Goal: Task Accomplishment & Management: Complete application form

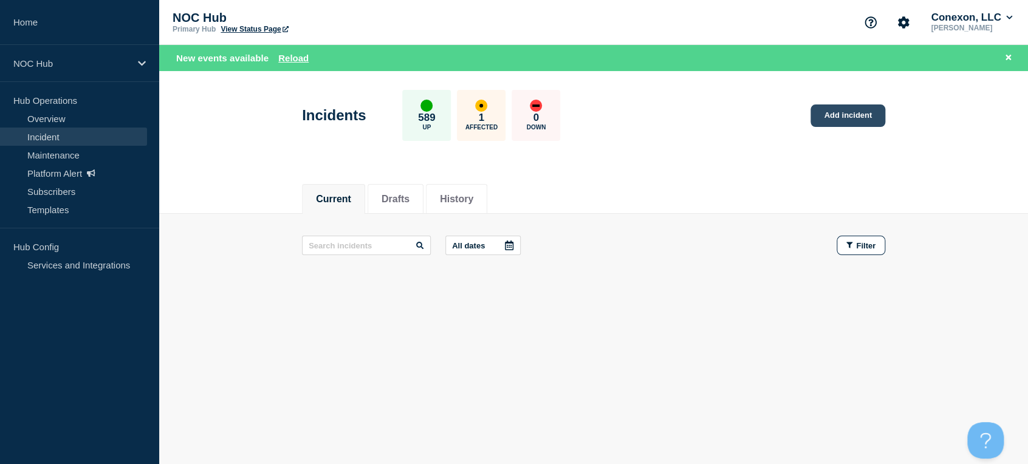
click at [854, 105] on link "Add incident" at bounding box center [848, 116] width 75 height 22
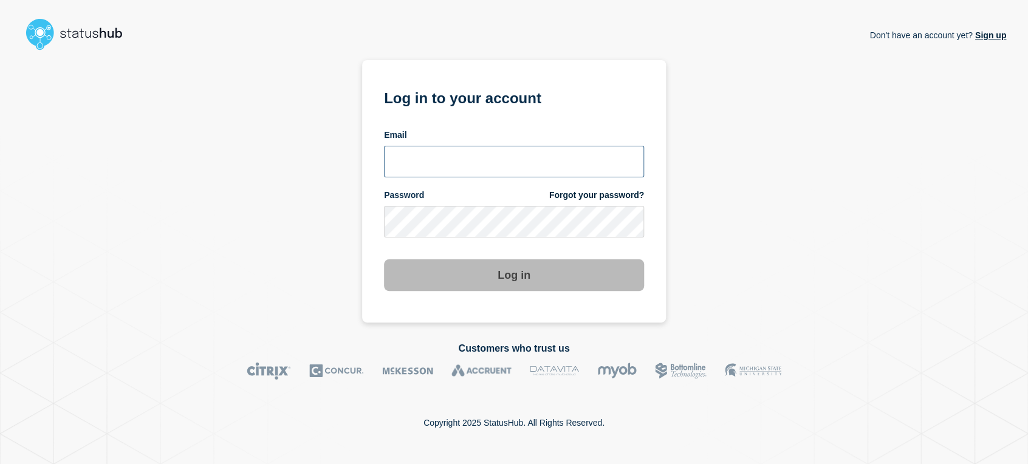
click at [468, 154] on input "email input" at bounding box center [514, 162] width 260 height 32
type input "sean.webb@conexon.us"
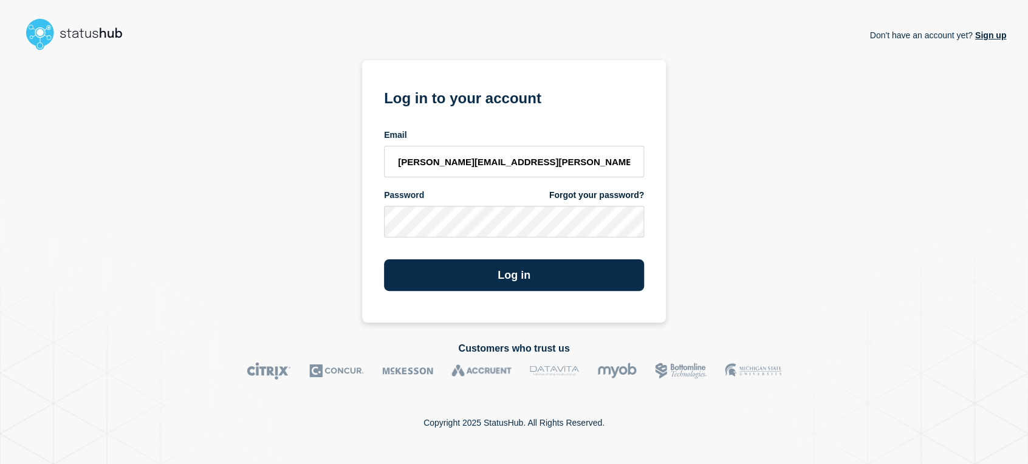
click at [384, 259] on button "Log in" at bounding box center [514, 275] width 260 height 32
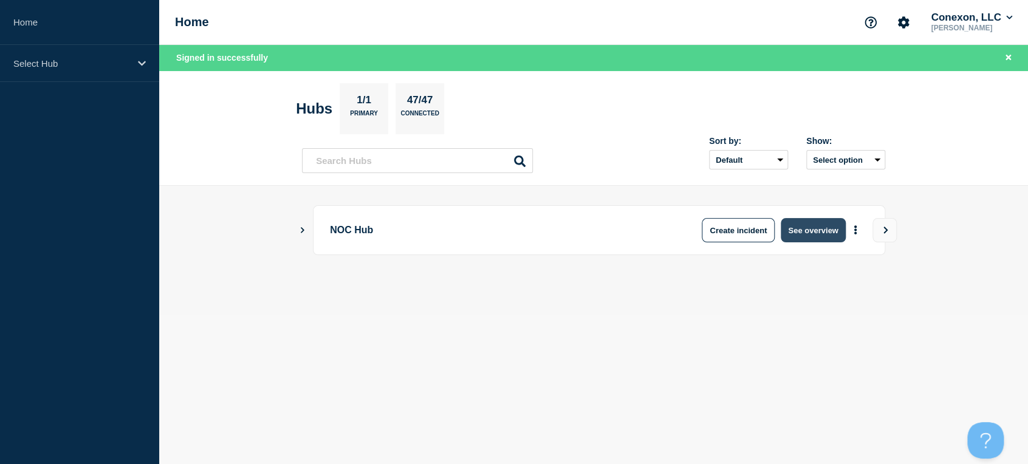
click at [809, 235] on button "See overview" at bounding box center [813, 230] width 64 height 24
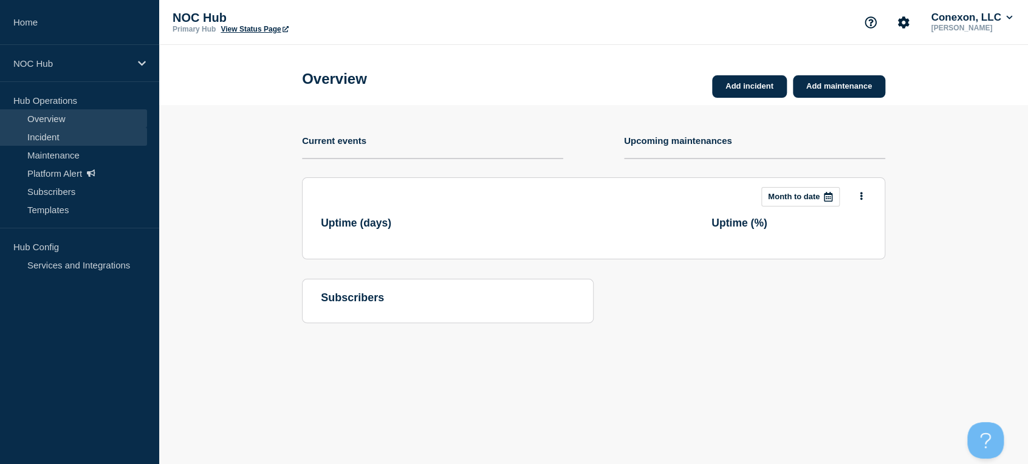
click at [75, 130] on link "Incident" at bounding box center [73, 137] width 147 height 18
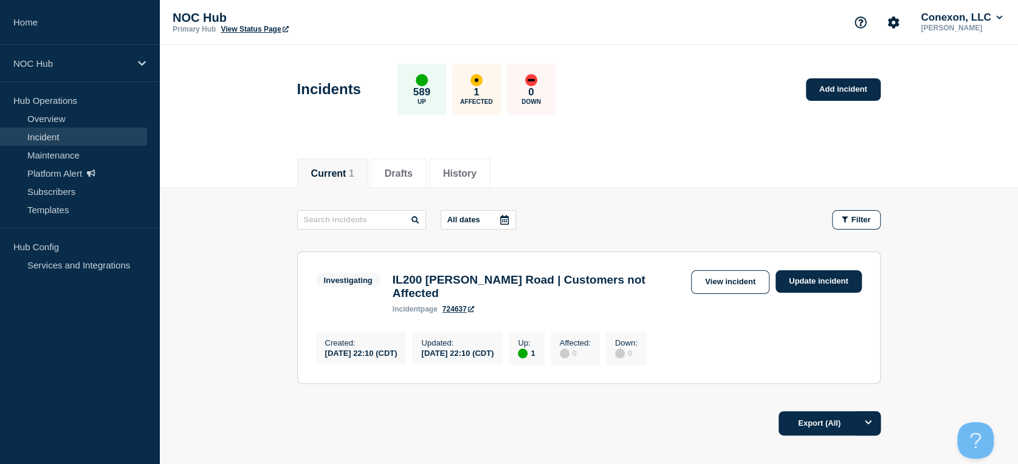
click at [476, 190] on main "All dates Filter Investigating 1 Up IL200 [PERSON_NAME] Road | Customers not Af…" at bounding box center [588, 295] width 859 height 214
click at [472, 171] on button "History" at bounding box center [459, 173] width 33 height 11
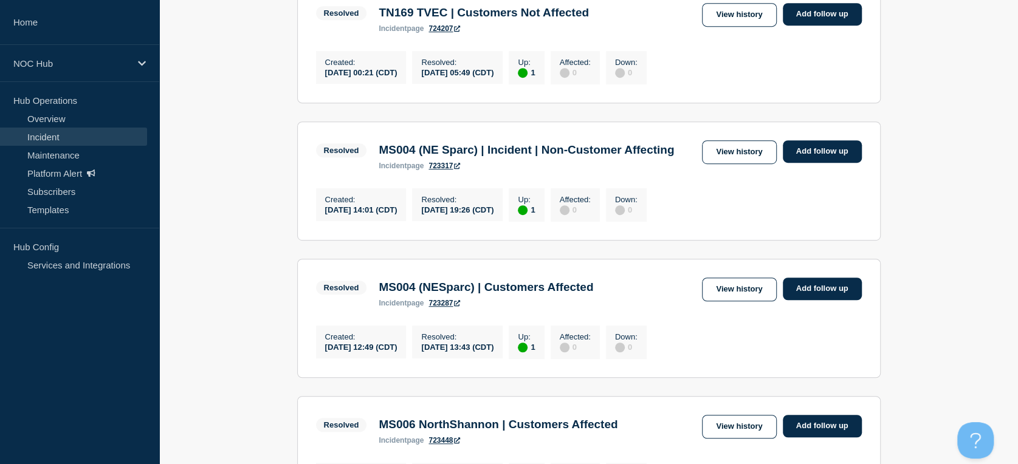
scroll to position [608, 0]
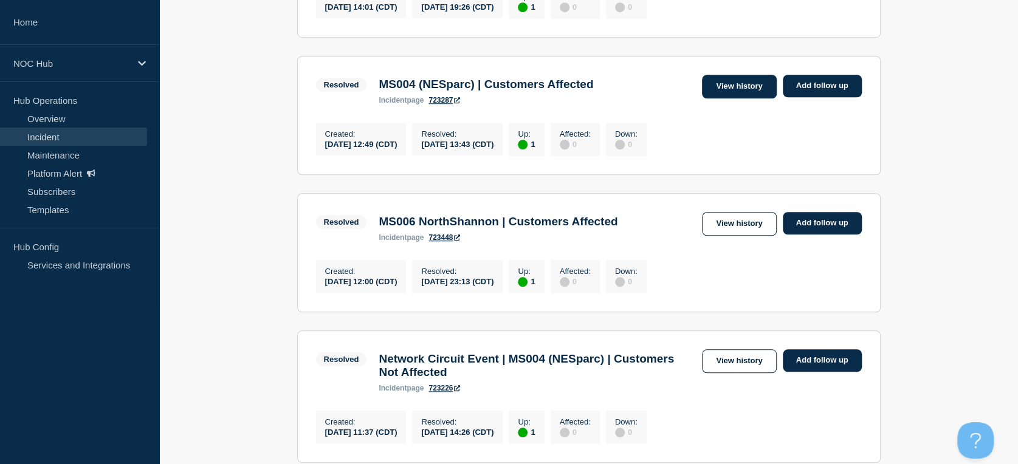
click at [739, 98] on link "View history" at bounding box center [739, 87] width 74 height 24
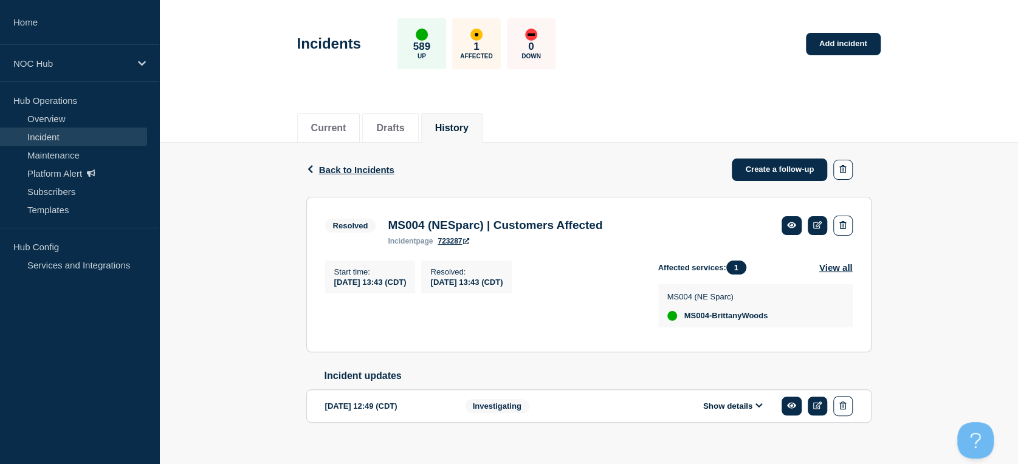
scroll to position [66, 0]
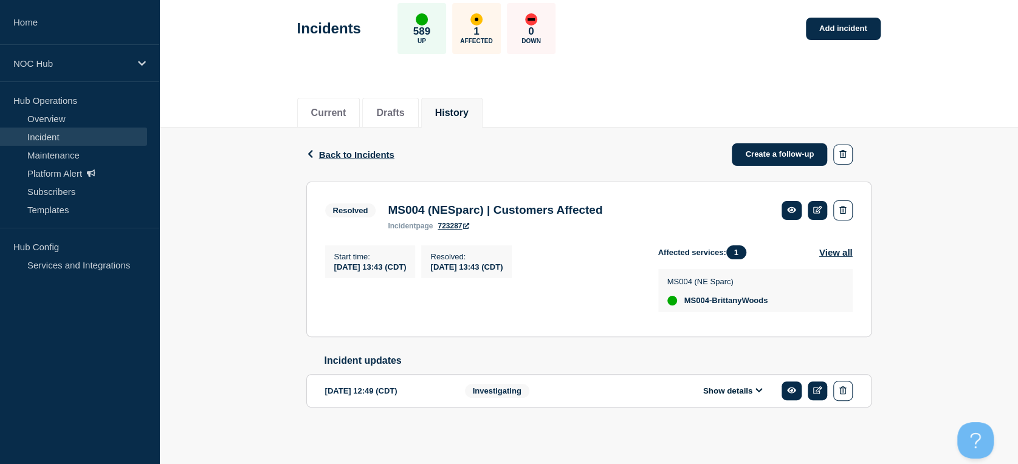
click at [729, 389] on button "Show details" at bounding box center [732, 391] width 67 height 10
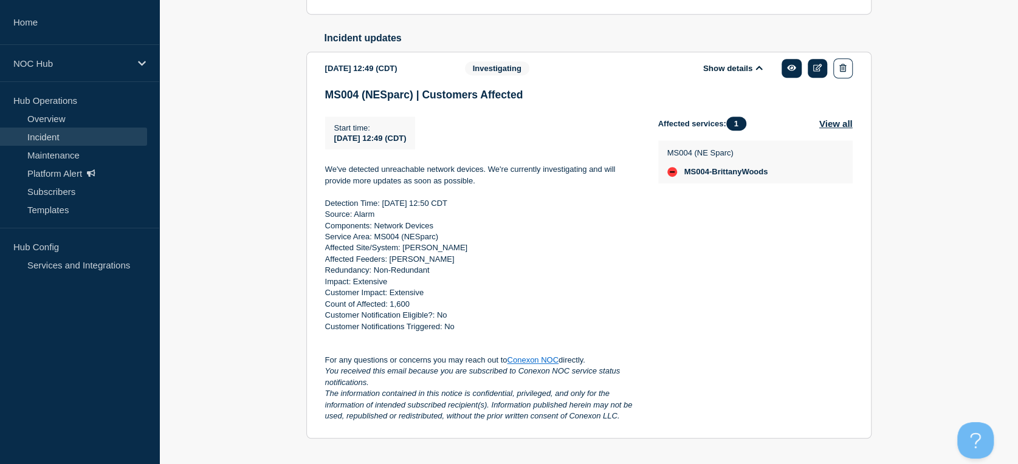
scroll to position [403, 0]
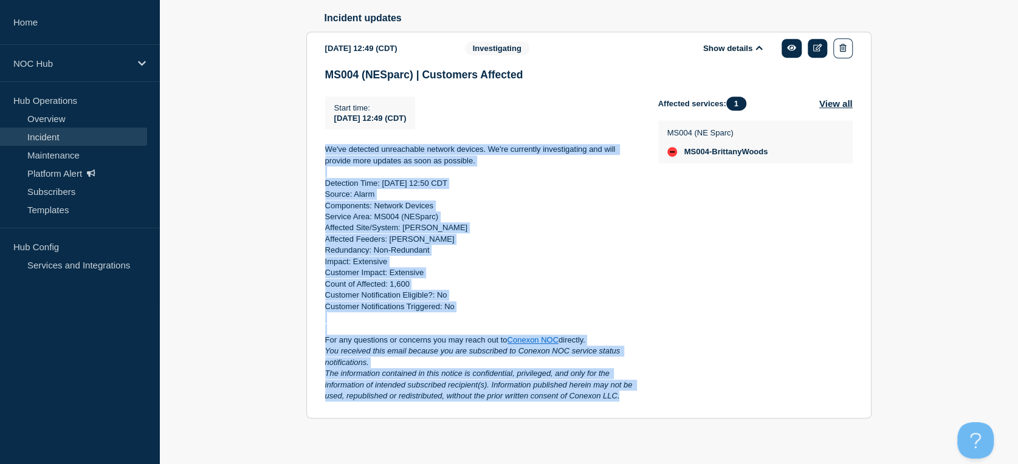
drag, startPoint x: 320, startPoint y: 144, endPoint x: 629, endPoint y: 407, distance: 406.0
click at [629, 407] on section "[DATE] 12:49 (CDT) Show details Investigating MS004 (NESparc) | Customers Affec…" at bounding box center [588, 225] width 565 height 387
copy div "We've detected unreachable network devices. We're currently investigating and w…"
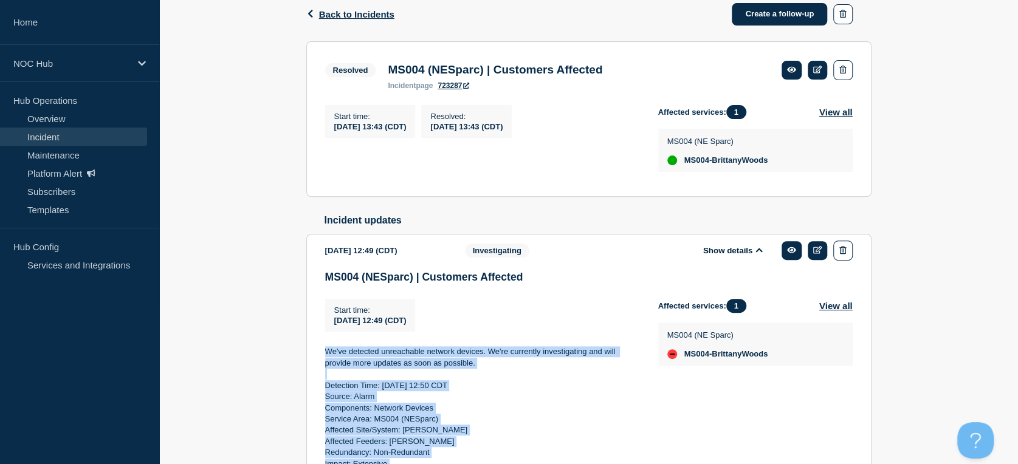
scroll to position [0, 0]
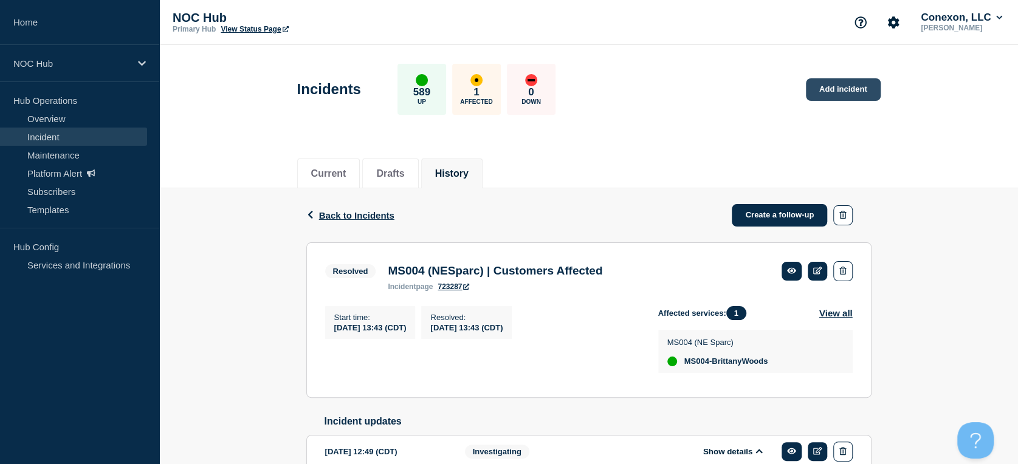
click at [831, 93] on link "Add incident" at bounding box center [843, 89] width 75 height 22
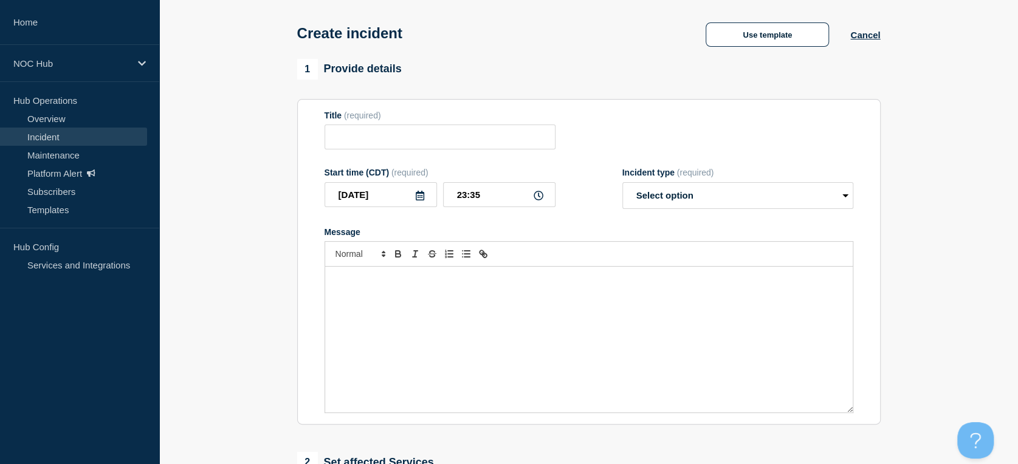
scroll to position [67, 0]
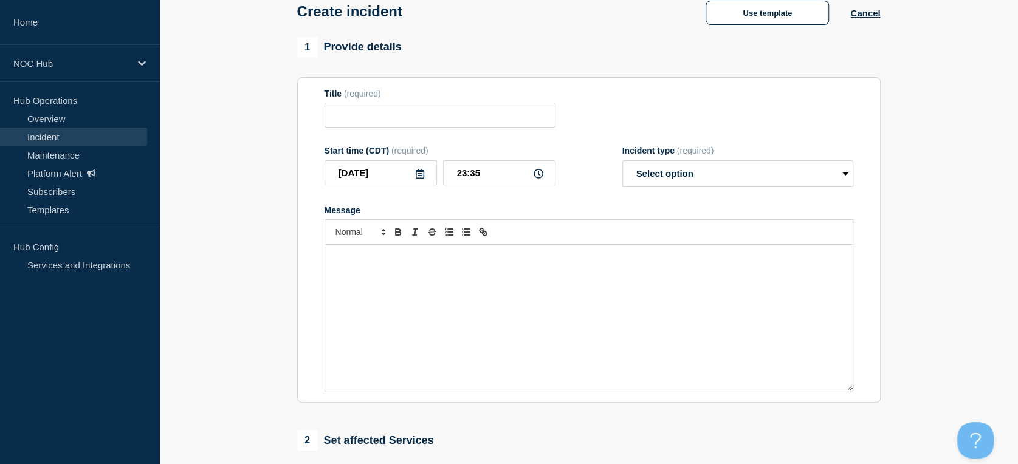
click at [475, 263] on p "Message" at bounding box center [588, 257] width 509 height 11
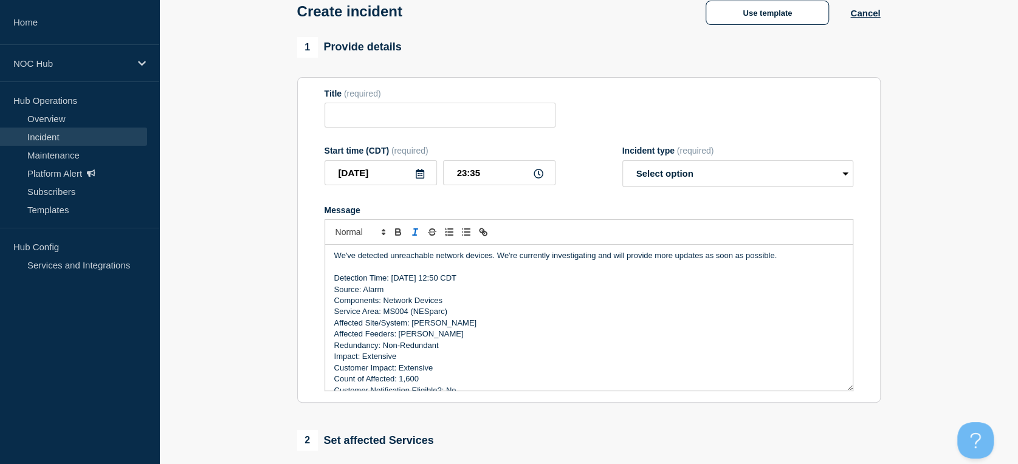
scroll to position [0, 0]
click at [408, 119] on input "Title" at bounding box center [439, 115] width 231 height 25
type input "GA107 [GEOGRAPHIC_DATA] | Customers Affected"
click at [662, 177] on select "Select option Investigating Identified Monitoring" at bounding box center [737, 173] width 231 height 27
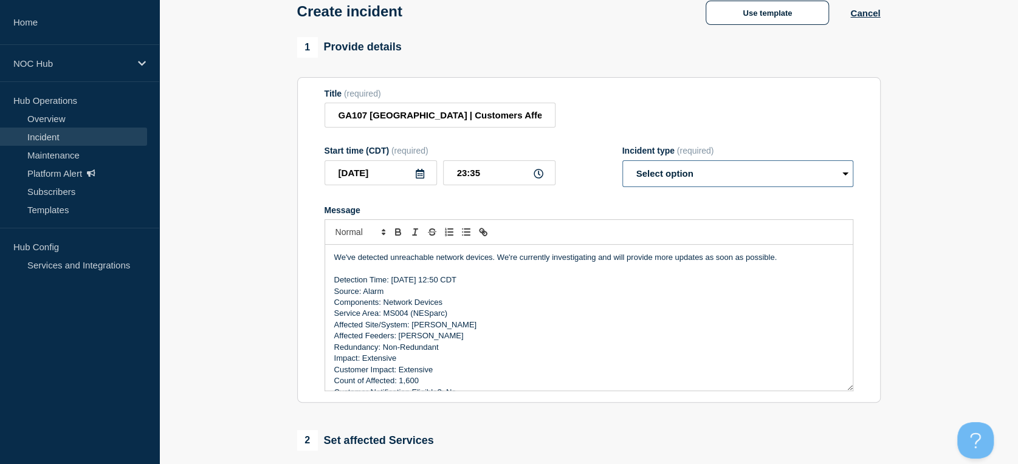
click at [679, 179] on select "Select option Investigating Identified Monitoring" at bounding box center [737, 173] width 231 height 27
select select "investigating"
click at [622, 163] on select "Select option Investigating Identified Monitoring" at bounding box center [737, 173] width 231 height 27
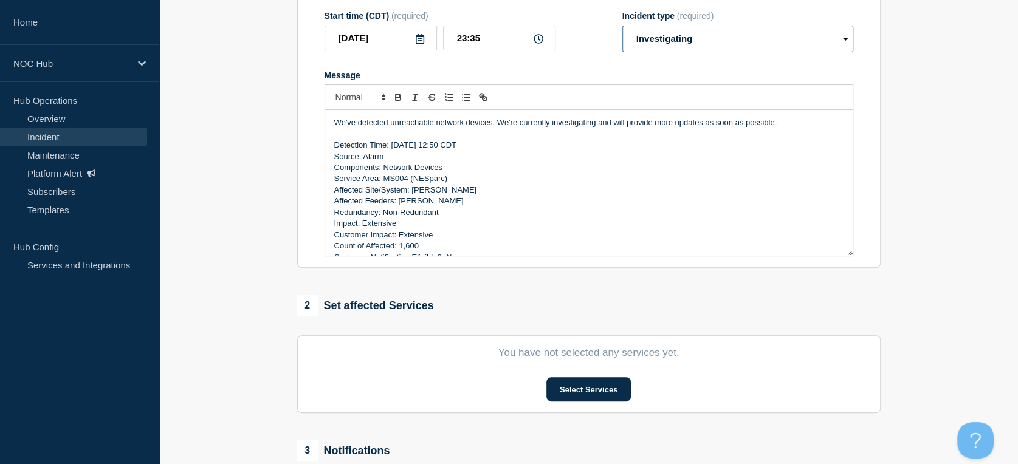
scroll to position [135, 0]
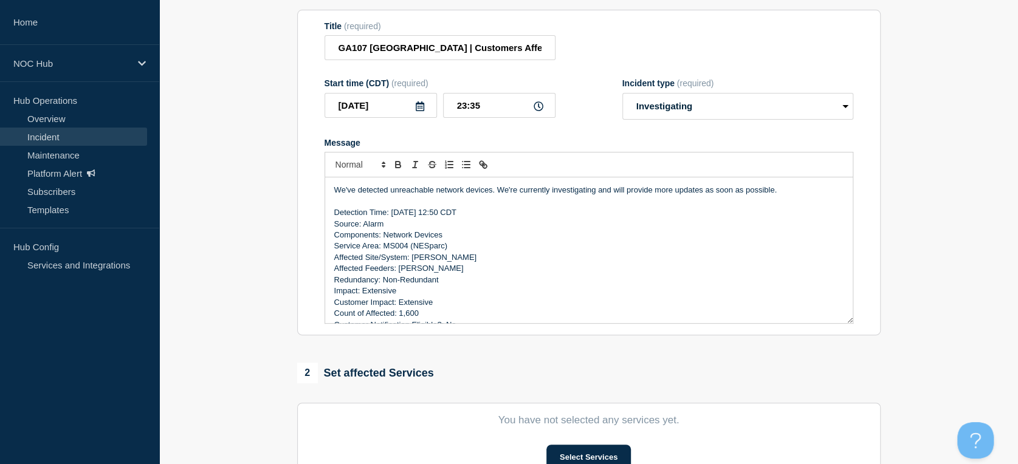
click at [448, 214] on p "Detection Time: [DATE] 12:50 CDT" at bounding box center [588, 212] width 509 height 11
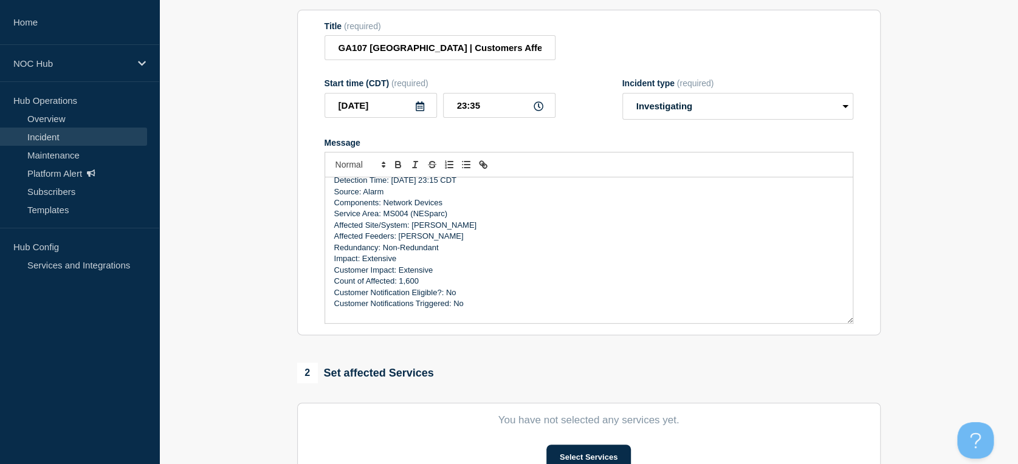
scroll to position [0, 0]
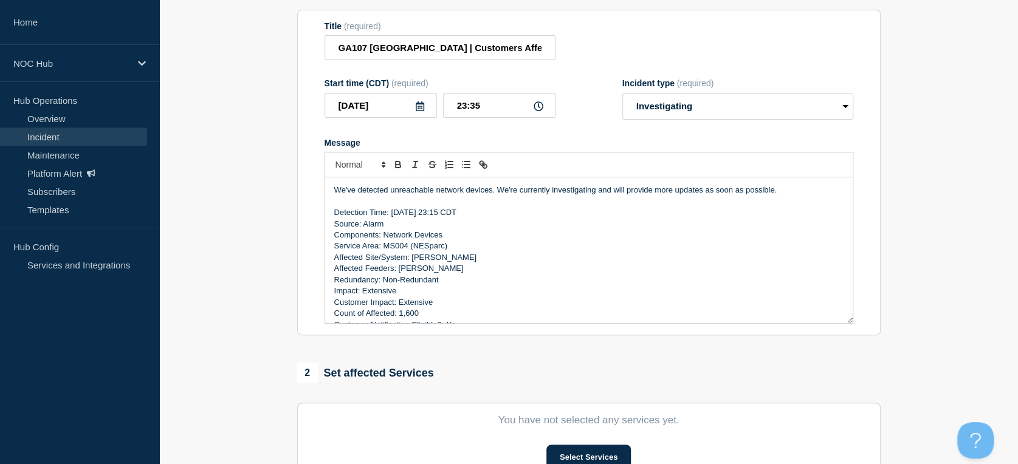
click at [447, 247] on p "Service Area: MS004 (NESparc)" at bounding box center [588, 246] width 509 height 11
drag, startPoint x: 447, startPoint y: 247, endPoint x: 396, endPoint y: 253, distance: 51.4
click at [396, 252] on p "Service Area: MS004 (NESparc)" at bounding box center [588, 246] width 509 height 11
click at [473, 257] on p "Affected Site/System: [PERSON_NAME]" at bounding box center [588, 257] width 509 height 11
click at [472, 274] on p "Affected Feeders: [PERSON_NAME]" at bounding box center [588, 268] width 509 height 11
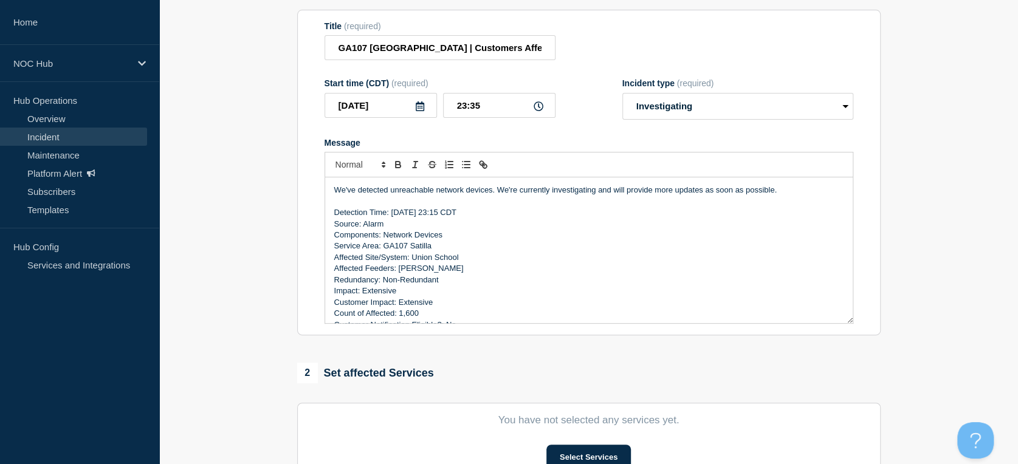
click at [472, 274] on p "Affected Feeders: [PERSON_NAME]" at bounding box center [588, 268] width 509 height 11
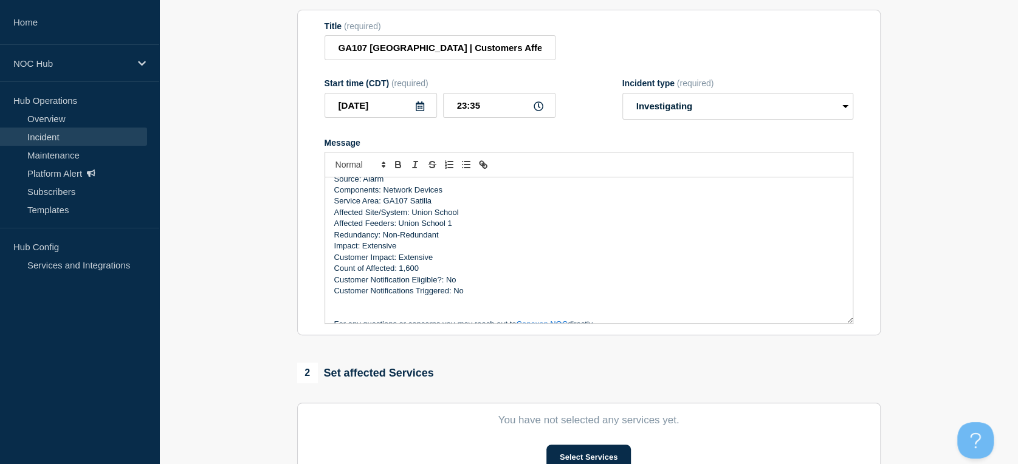
scroll to position [67, 0]
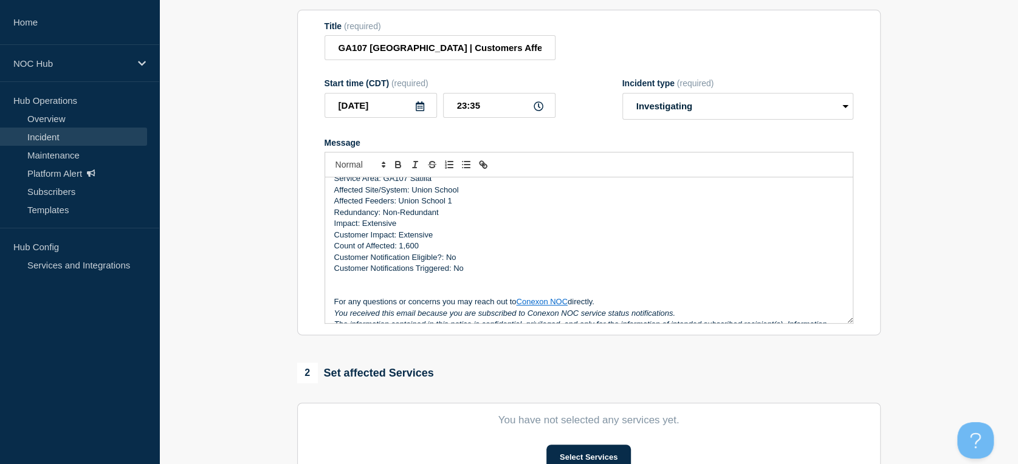
click at [418, 250] on p "Count of Affected: 1,600" at bounding box center [588, 246] width 509 height 11
click at [405, 218] on p "Redundancy: Non-Redundant" at bounding box center [588, 212] width 509 height 11
click at [438, 224] on p "Impact: Extensive" at bounding box center [588, 223] width 509 height 11
click at [432, 239] on p "Customer Impact: Extensive" at bounding box center [588, 235] width 509 height 11
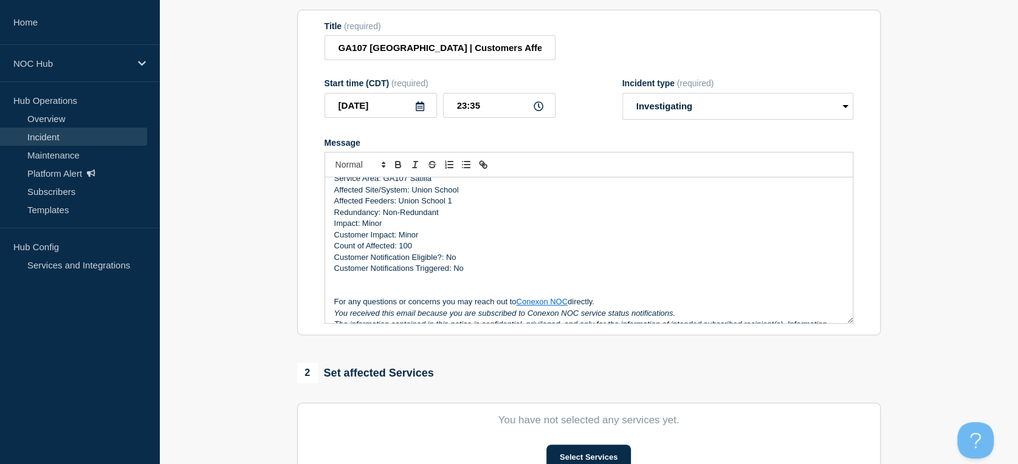
click at [410, 250] on p "Count of Affected: 100" at bounding box center [588, 246] width 509 height 11
click at [456, 259] on p "Customer Notification Eligible?: No" at bounding box center [588, 257] width 509 height 11
click at [465, 273] on p "Customer Notifications Triggered: No" at bounding box center [588, 268] width 509 height 11
click at [422, 248] on p "Count of Affected: 100" at bounding box center [588, 246] width 509 height 11
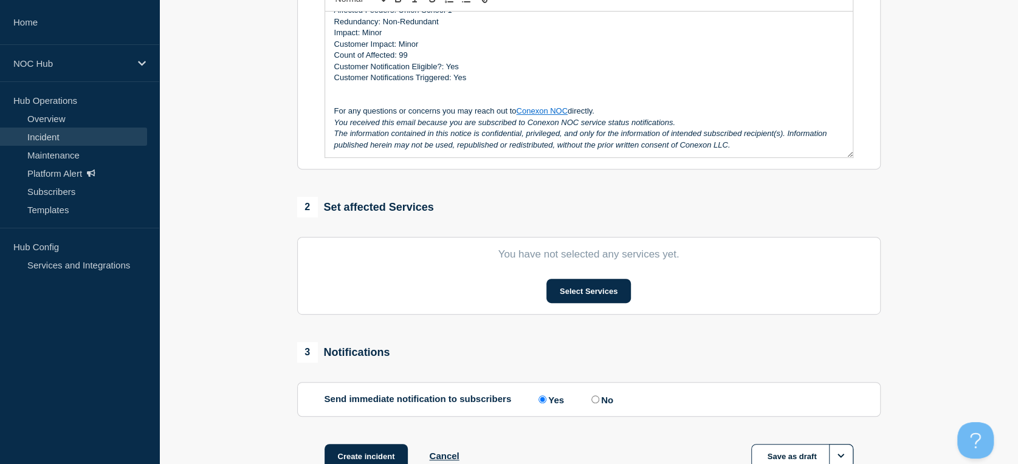
scroll to position [388, 0]
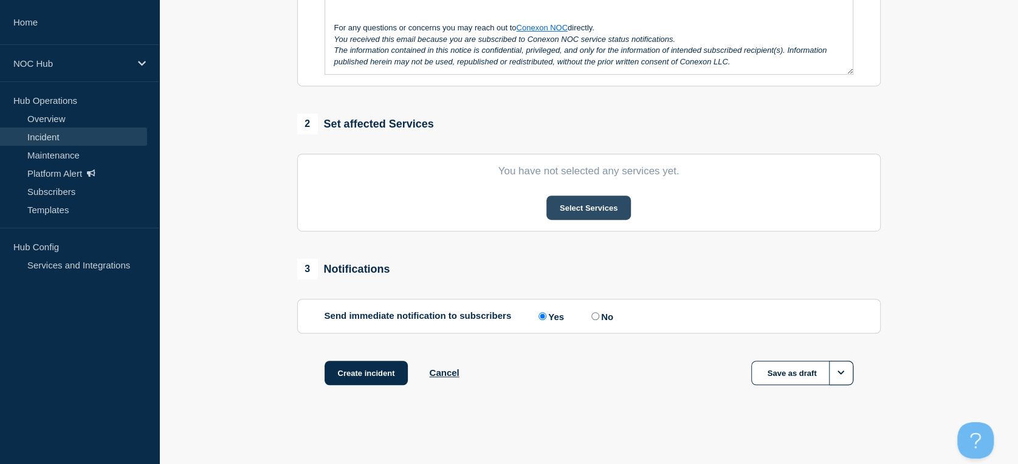
click at [588, 206] on button "Select Services" at bounding box center [588, 208] width 84 height 24
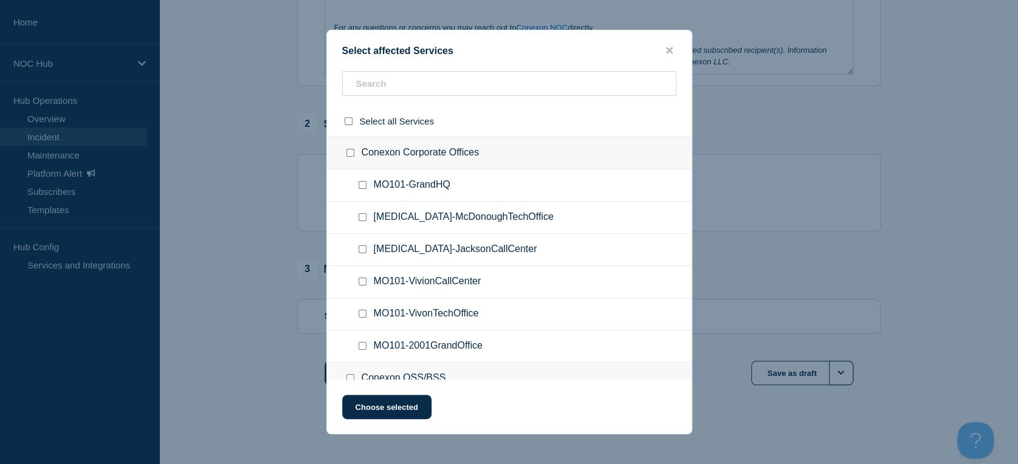
click at [506, 213] on ul "[MEDICAL_DATA]-McDonoughTechOffice" at bounding box center [509, 218] width 365 height 32
click at [416, 72] on input "text" at bounding box center [509, 83] width 334 height 25
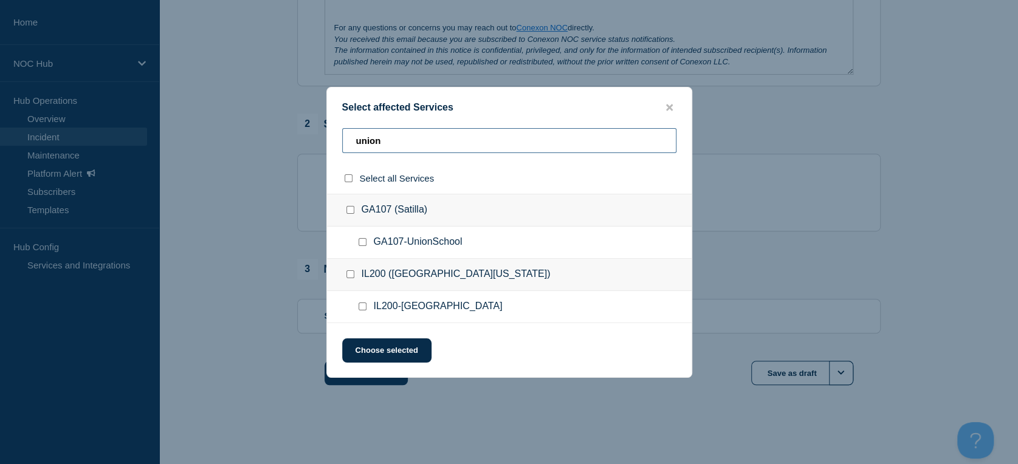
type input "union"
click at [360, 246] on input "GA107-UnionSchool checkbox" at bounding box center [362, 242] width 8 height 8
checkbox input "true"
click at [388, 360] on button "Choose selected" at bounding box center [386, 350] width 89 height 24
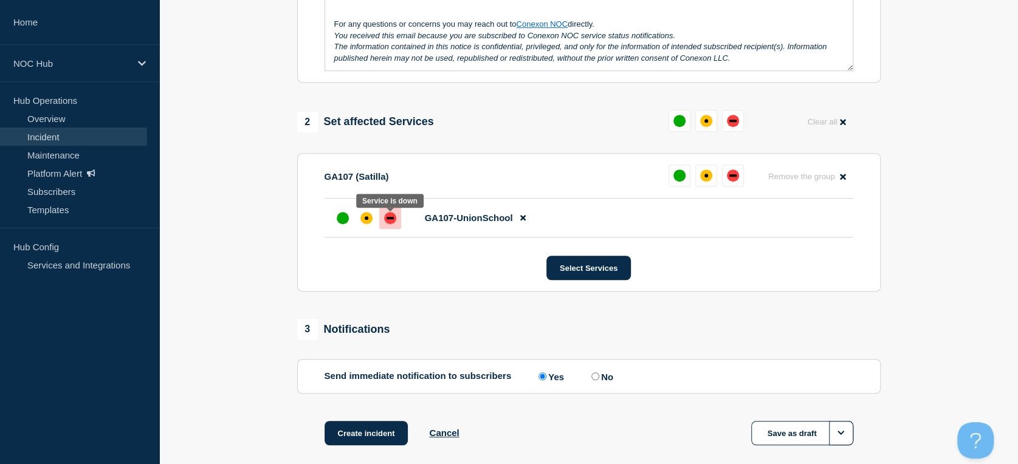
click at [395, 223] on div "down" at bounding box center [390, 218] width 12 height 12
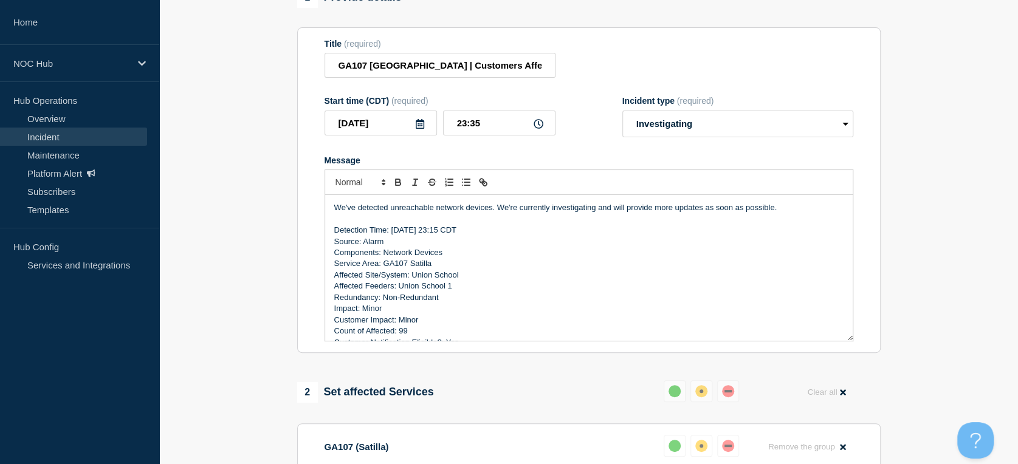
scroll to position [50, 0]
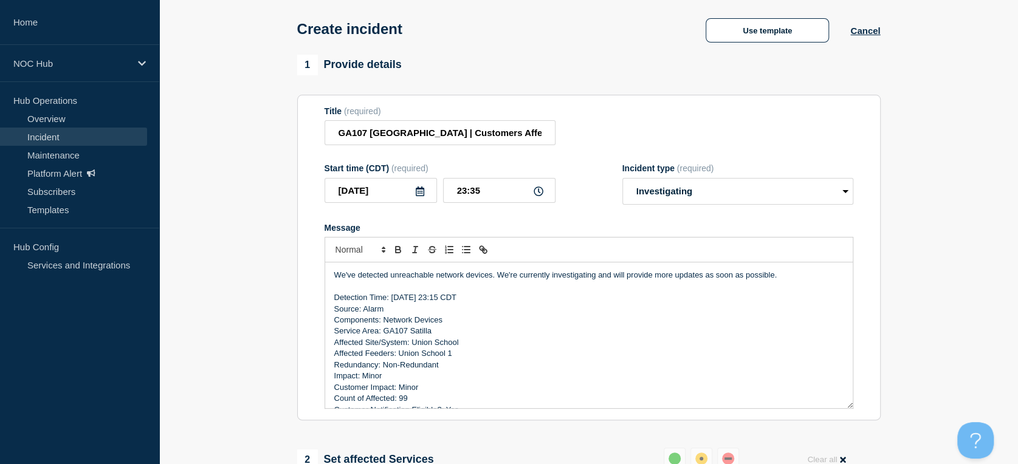
click at [498, 279] on p "We've detected unreachable network devices. We're currently investigating and w…" at bounding box center [588, 275] width 509 height 11
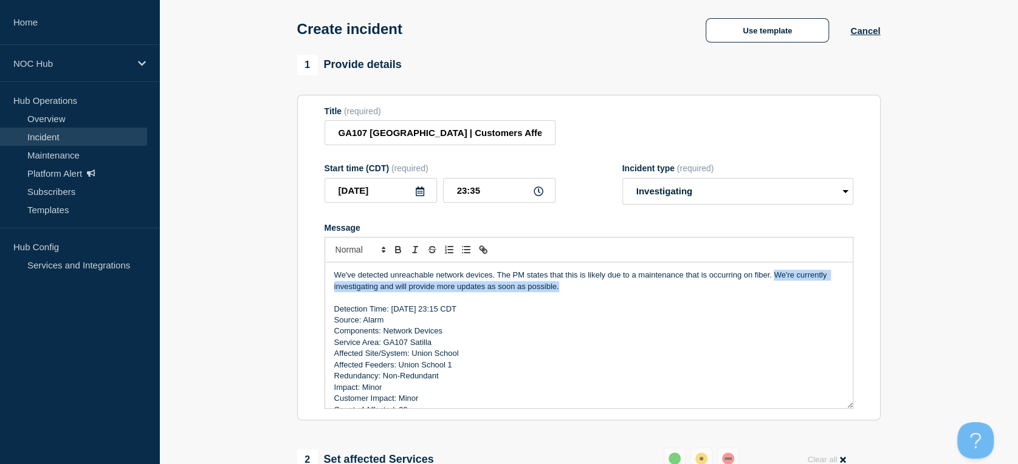
drag, startPoint x: 564, startPoint y: 295, endPoint x: 773, endPoint y: 276, distance: 210.5
click at [773, 276] on div "We've detected unreachable network devices. The PM states that this is likely d…" at bounding box center [588, 335] width 527 height 146
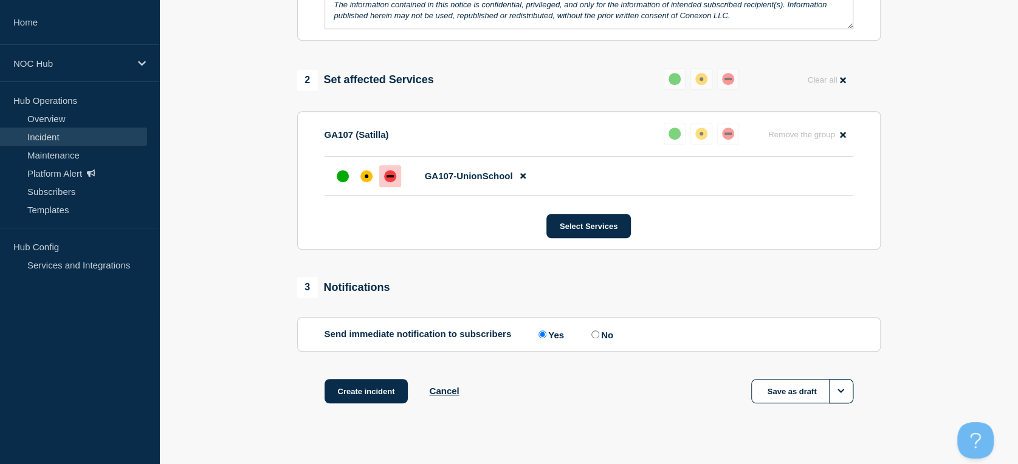
scroll to position [451, 0]
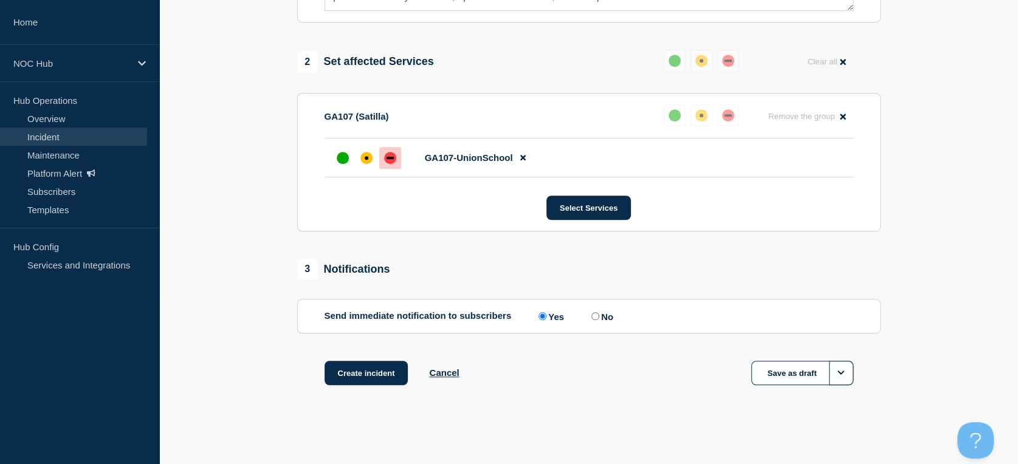
click at [602, 327] on section "Send immediate notification to subscribers Send immediate notification to subsc…" at bounding box center [588, 316] width 583 height 35
click at [598, 322] on section "Send immediate notification to subscribers Send immediate notification to subsc…" at bounding box center [588, 316] width 583 height 35
click at [594, 315] on input "No" at bounding box center [595, 316] width 8 height 8
radio input "true"
radio input "false"
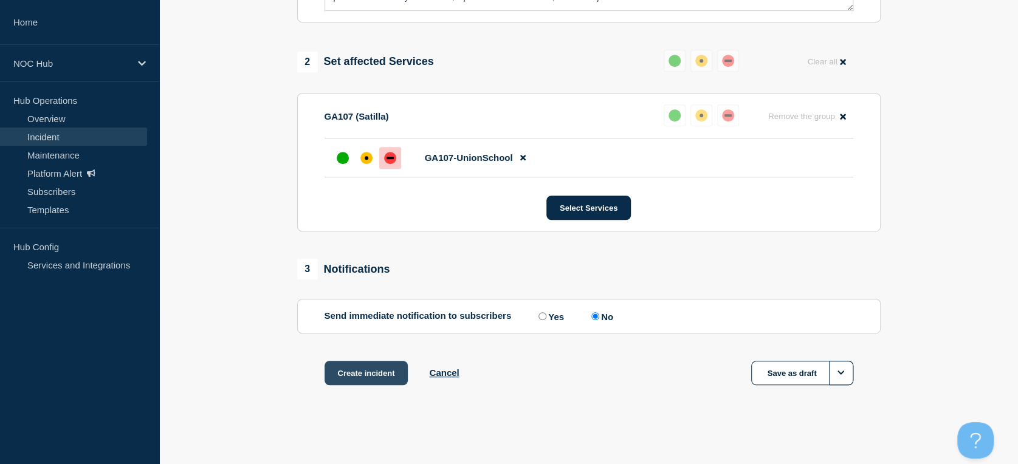
click at [386, 374] on button "Create incident" at bounding box center [366, 373] width 84 height 24
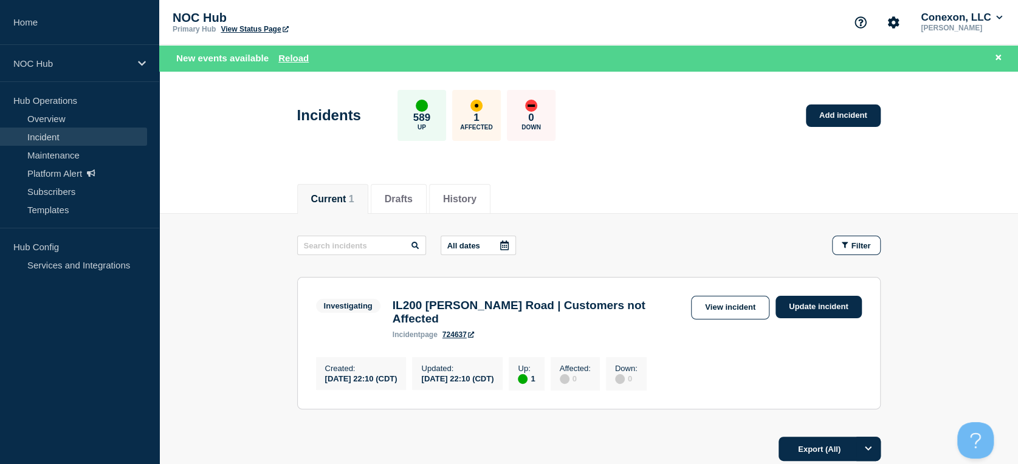
click at [288, 52] on div "New events available Reload" at bounding box center [590, 58] width 829 height 14
click at [295, 62] on button "Reload" at bounding box center [293, 58] width 30 height 10
